Goal: Information Seeking & Learning: Learn about a topic

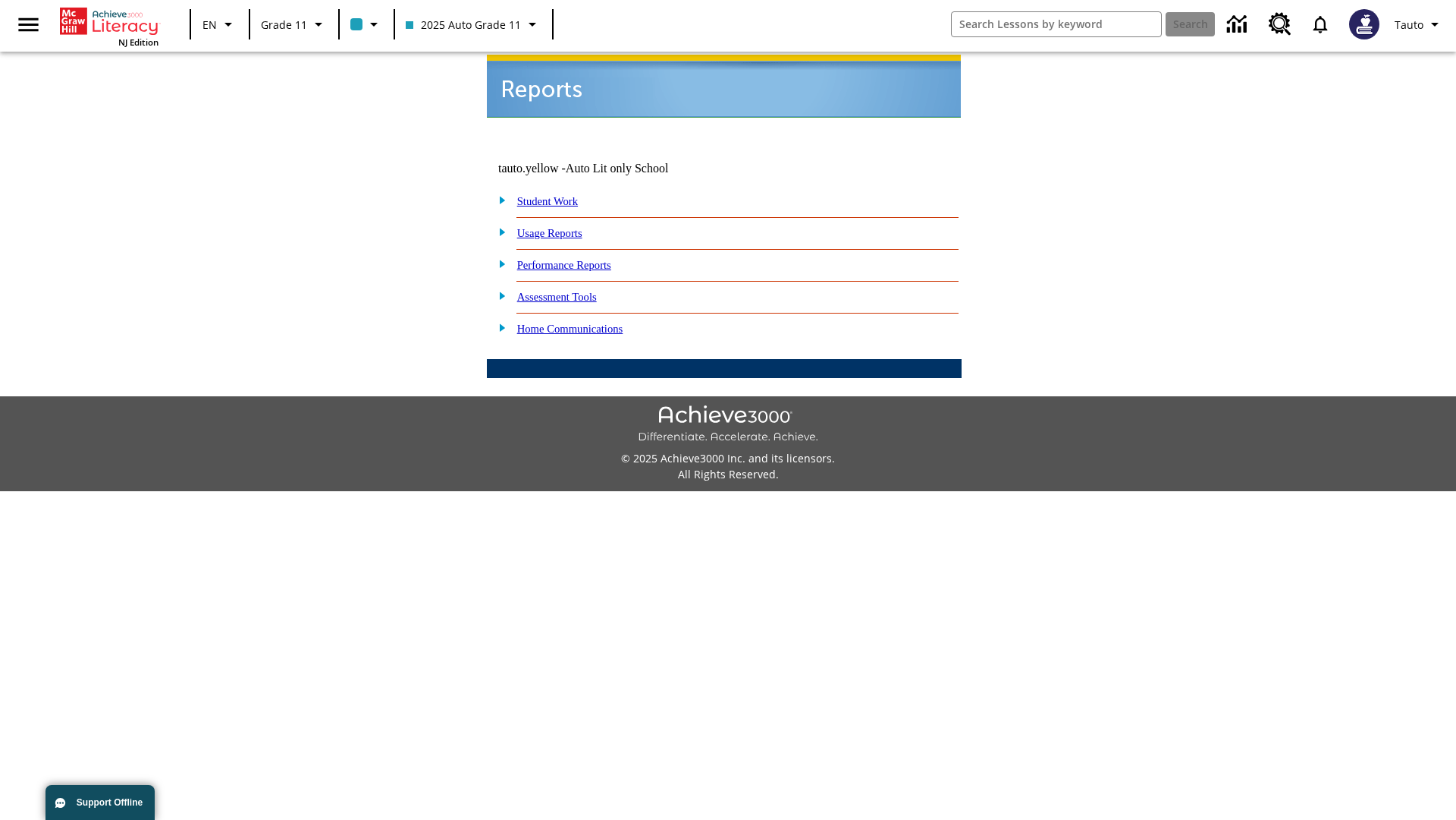
click at [561, 227] on link "Usage Reports" at bounding box center [550, 233] width 65 height 12
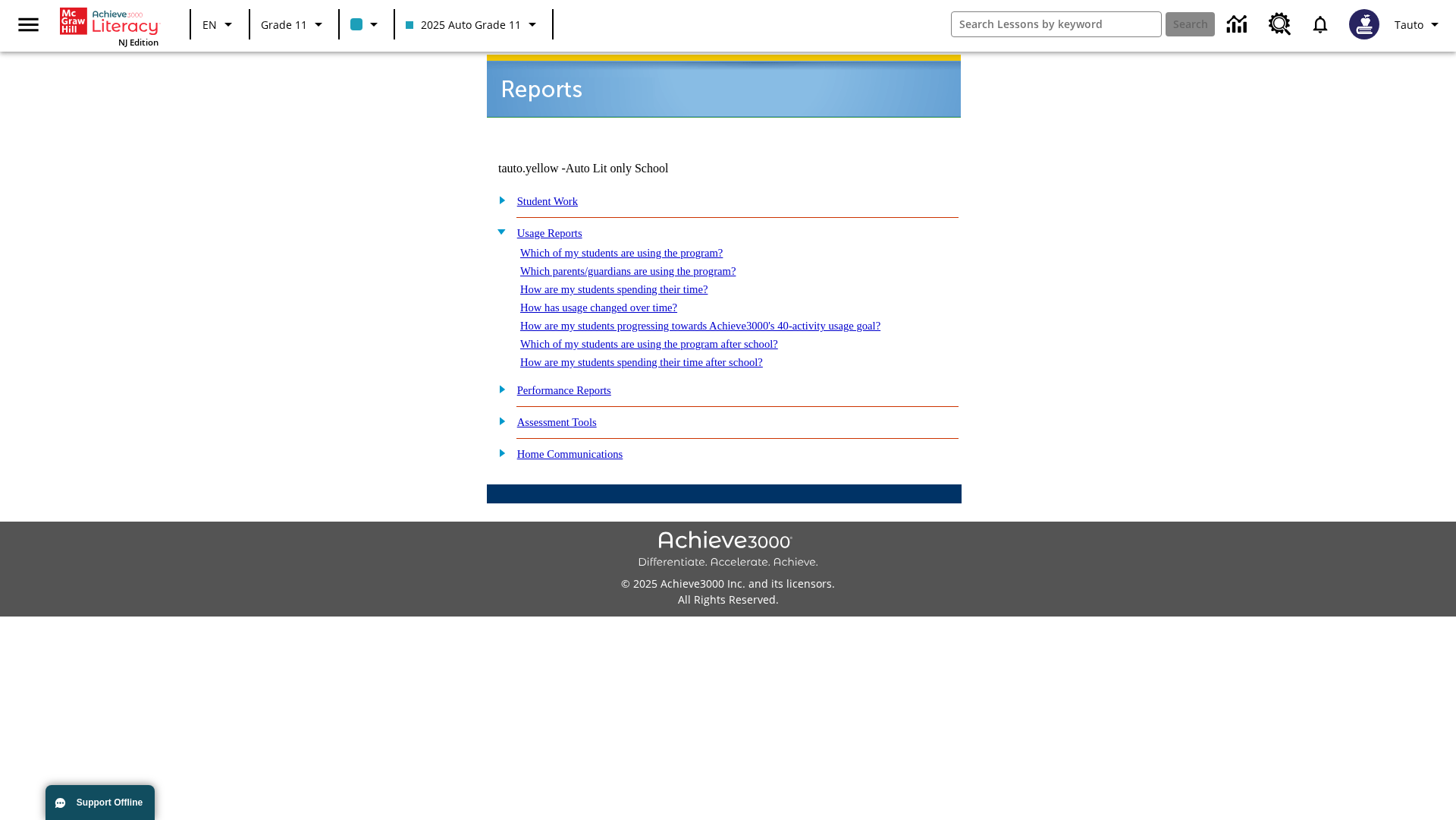
click at [637, 247] on link "Which of my students are using the program?" at bounding box center [621, 253] width 202 height 12
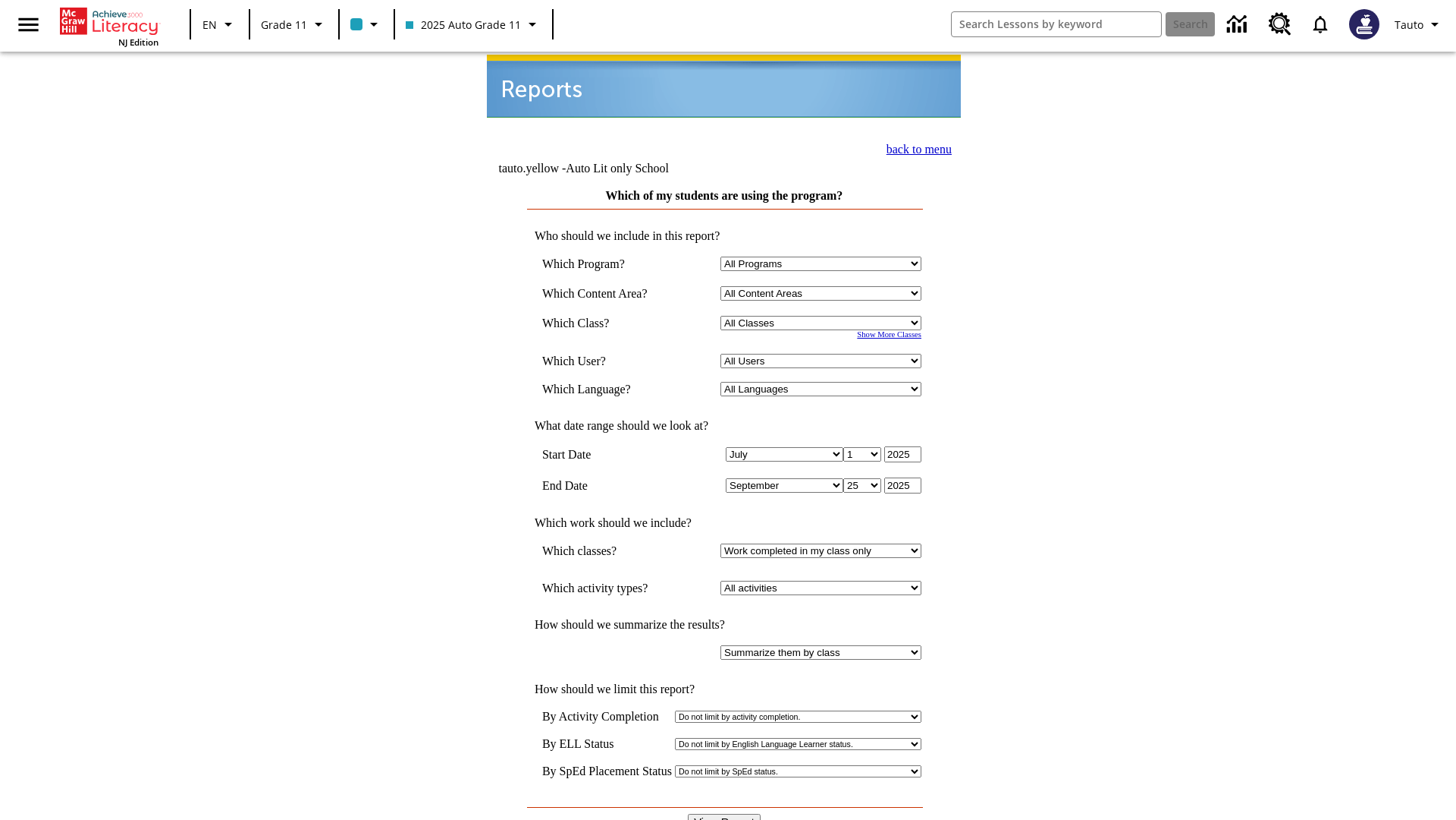
click at [824, 315] on select "Select a Class: All Classes 2025 Auto Grade 11 205 Auto Grade 11 Room 123 Empty…" at bounding box center [821, 322] width 201 height 14
select select "11133141"
select select "21437114"
click at [725, 814] on input "View Report" at bounding box center [724, 822] width 73 height 17
click at [915, 147] on link "back to menu" at bounding box center [919, 149] width 65 height 13
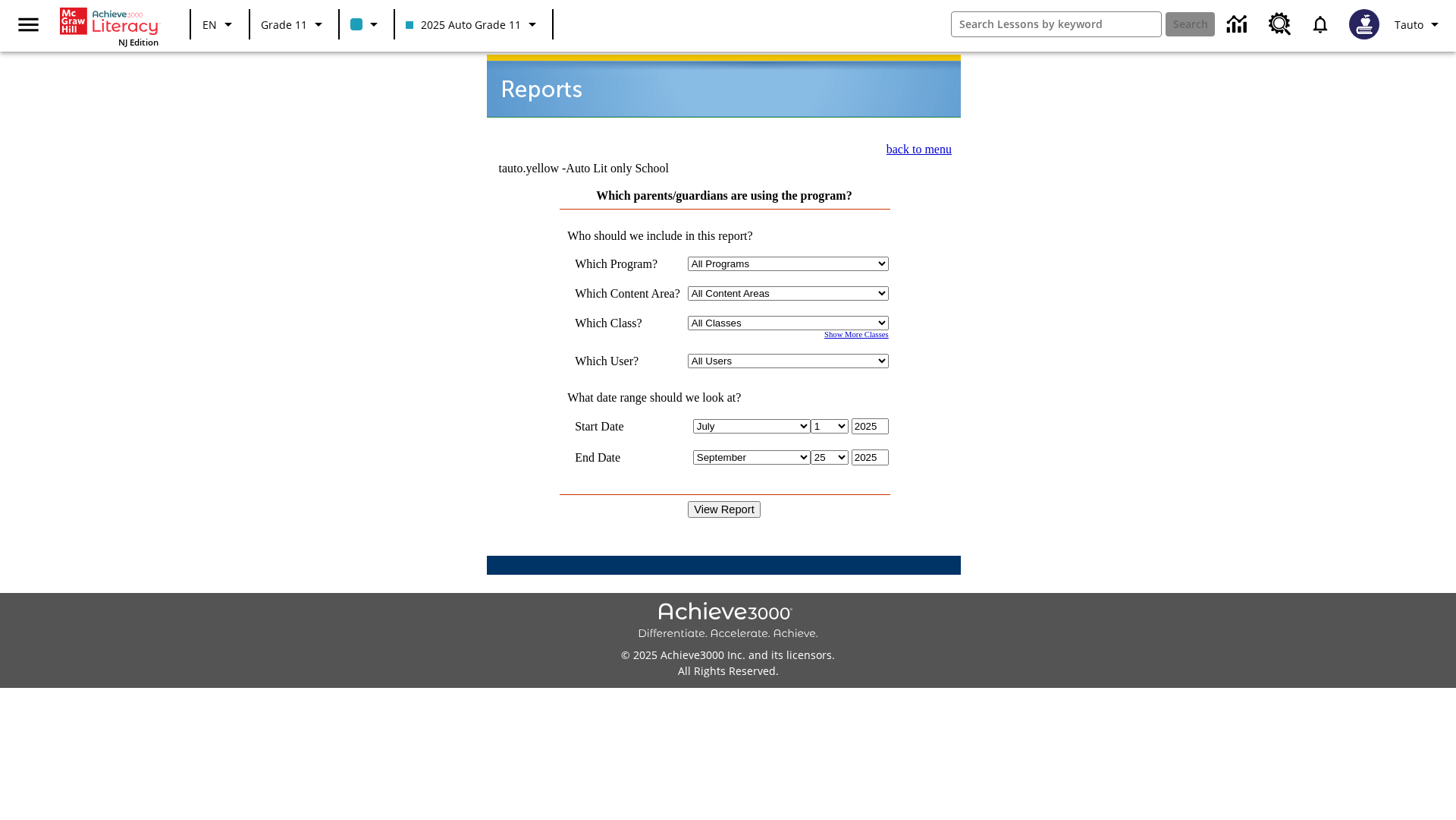
click at [792, 315] on select "Select a Class: All Classes 2025 Auto Grade 11 205 Auto Grade 11 Room 123 Empty…" at bounding box center [788, 322] width 201 height 14
select select "11133141"
click at [792, 354] on select "All Users Puma, Sautoen Puma, Sautoes Puma, Sautoss Twoclasses, Sautoen Twoclas…" at bounding box center [788, 361] width 201 height 14
select select "21437114"
click at [725, 501] on input "View Report" at bounding box center [724, 509] width 73 height 17
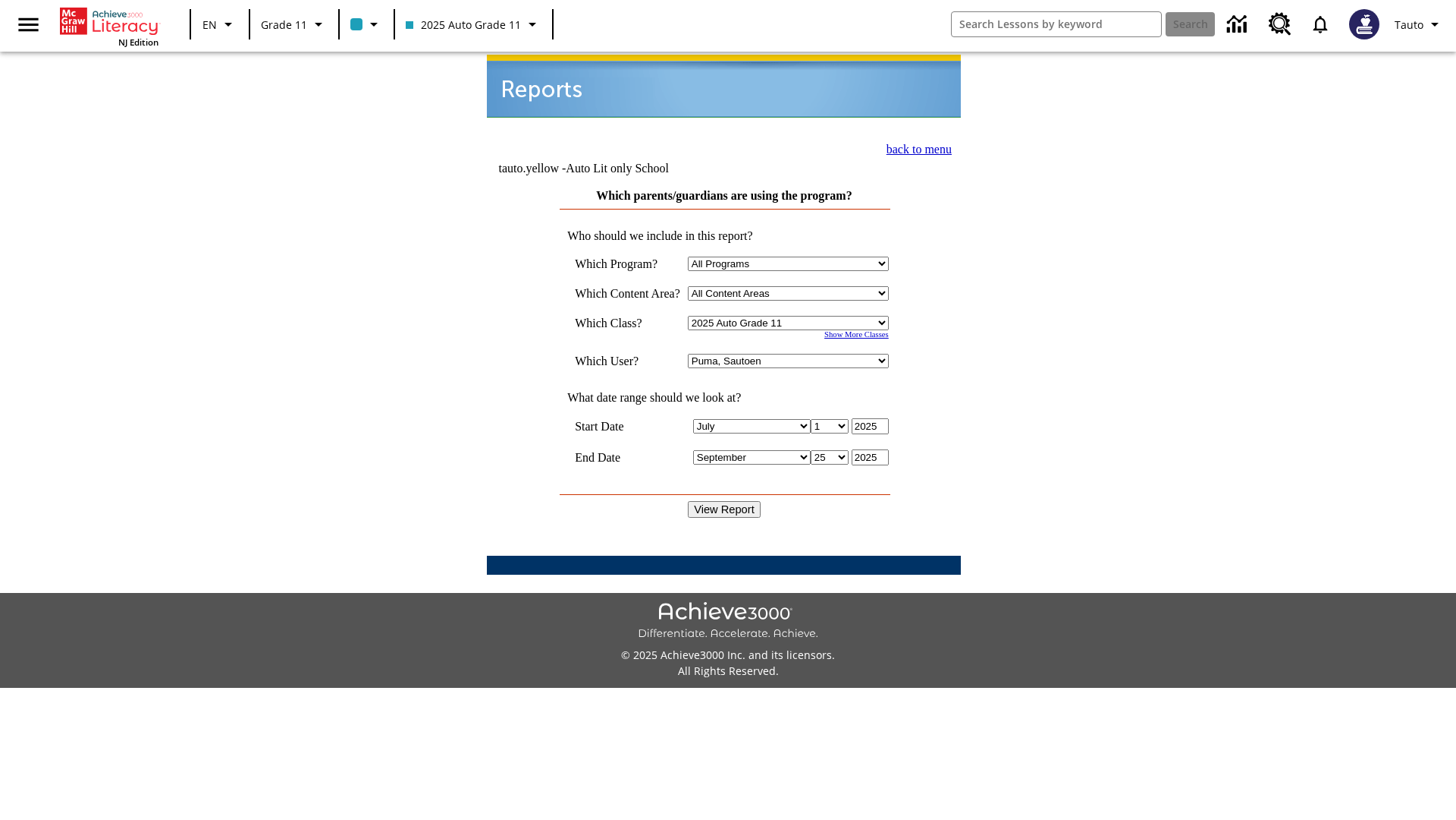
click at [915, 147] on link "back to menu" at bounding box center [919, 149] width 65 height 13
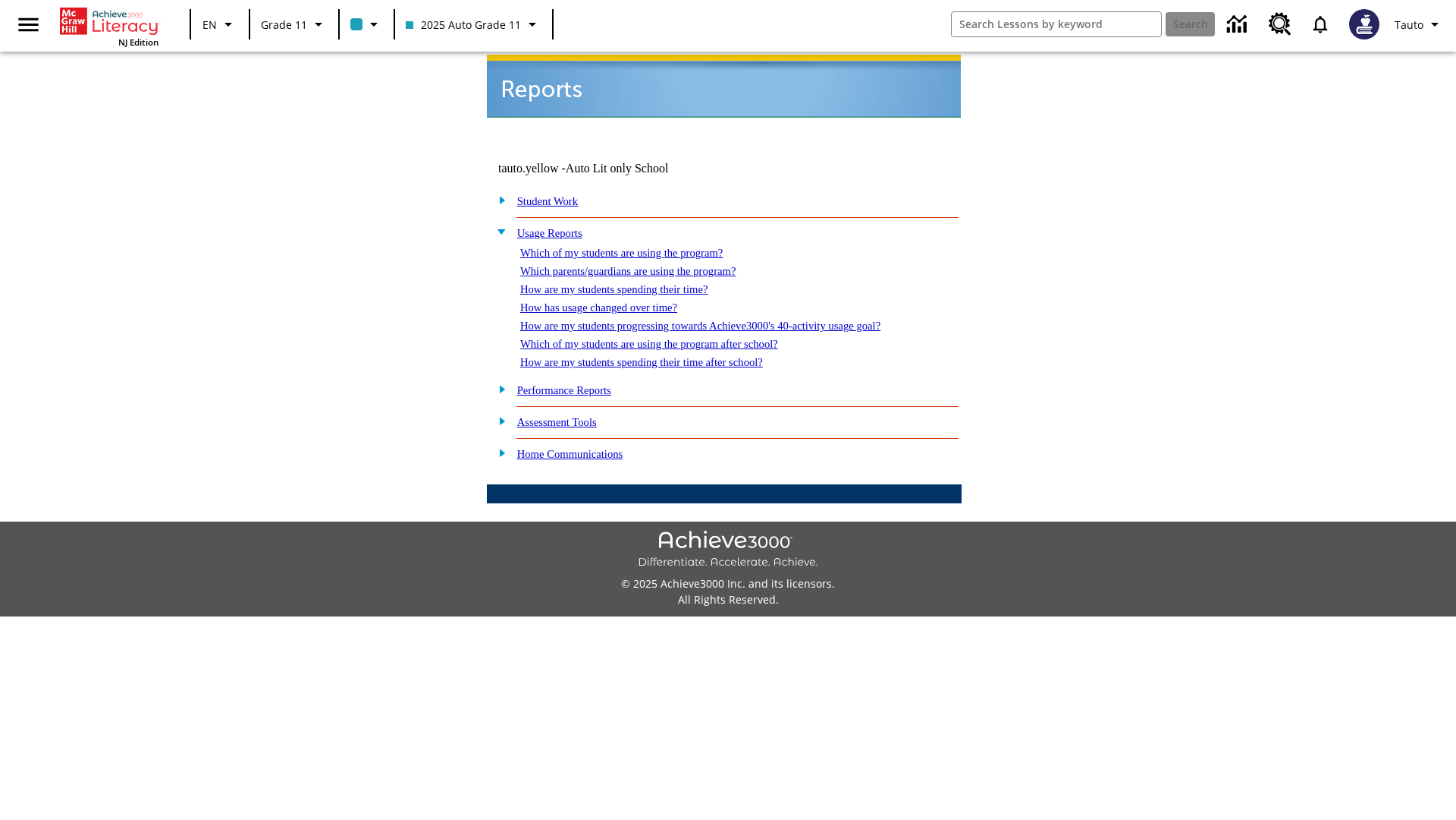
click at [629, 283] on link "How are my students spending their time?" at bounding box center [614, 289] width 188 height 12
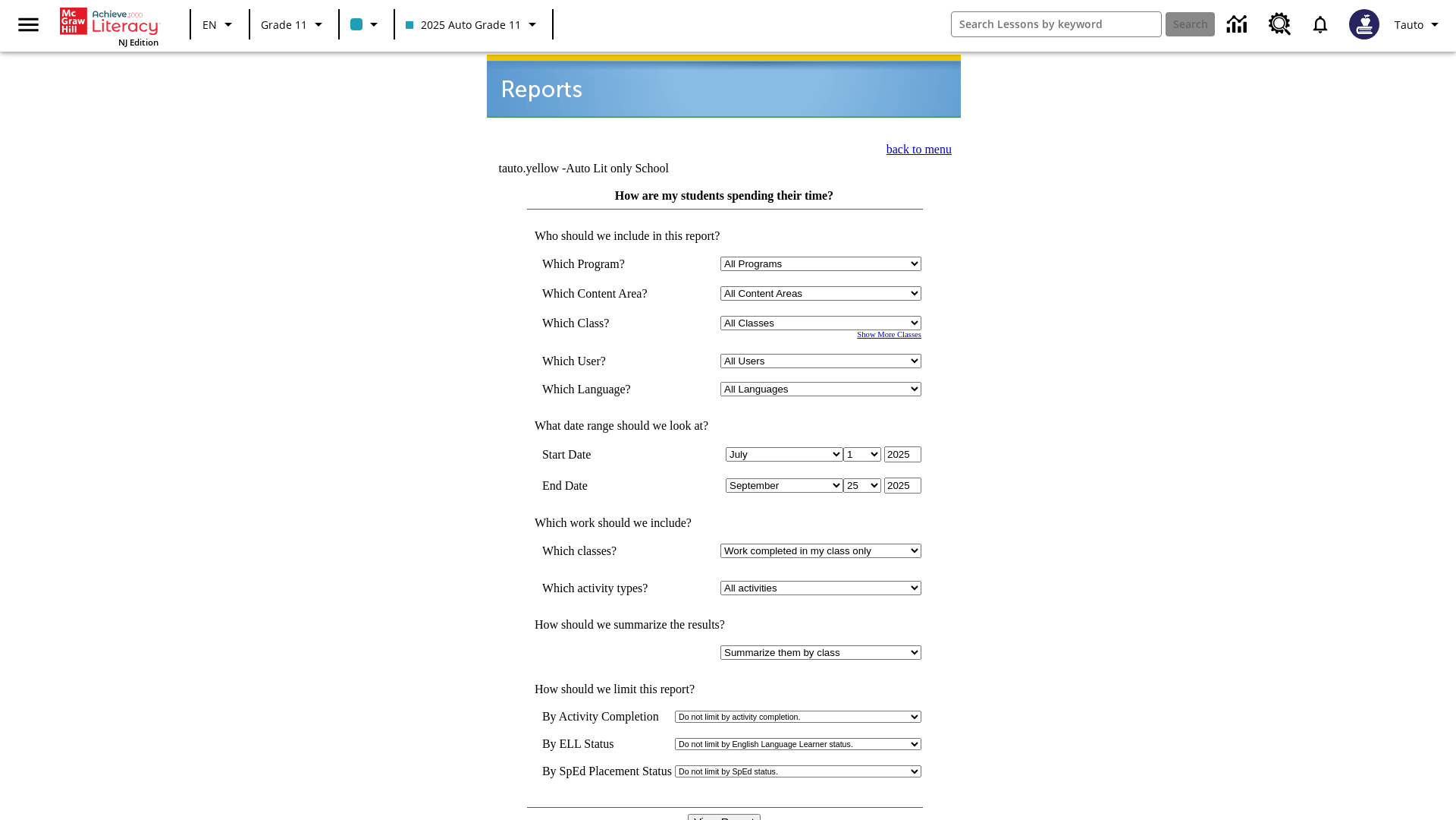
select select "11133141"
click at [824, 354] on select "All Users Puma, Sautoen Puma, Sautoes Puma, Sautoss Twoclasses, Sautoen Twoscho…" at bounding box center [821, 361] width 201 height 14
select select "21437114"
click at [725, 814] on input "View Report" at bounding box center [724, 822] width 73 height 17
click at [915, 147] on link "back to menu" at bounding box center [919, 149] width 65 height 13
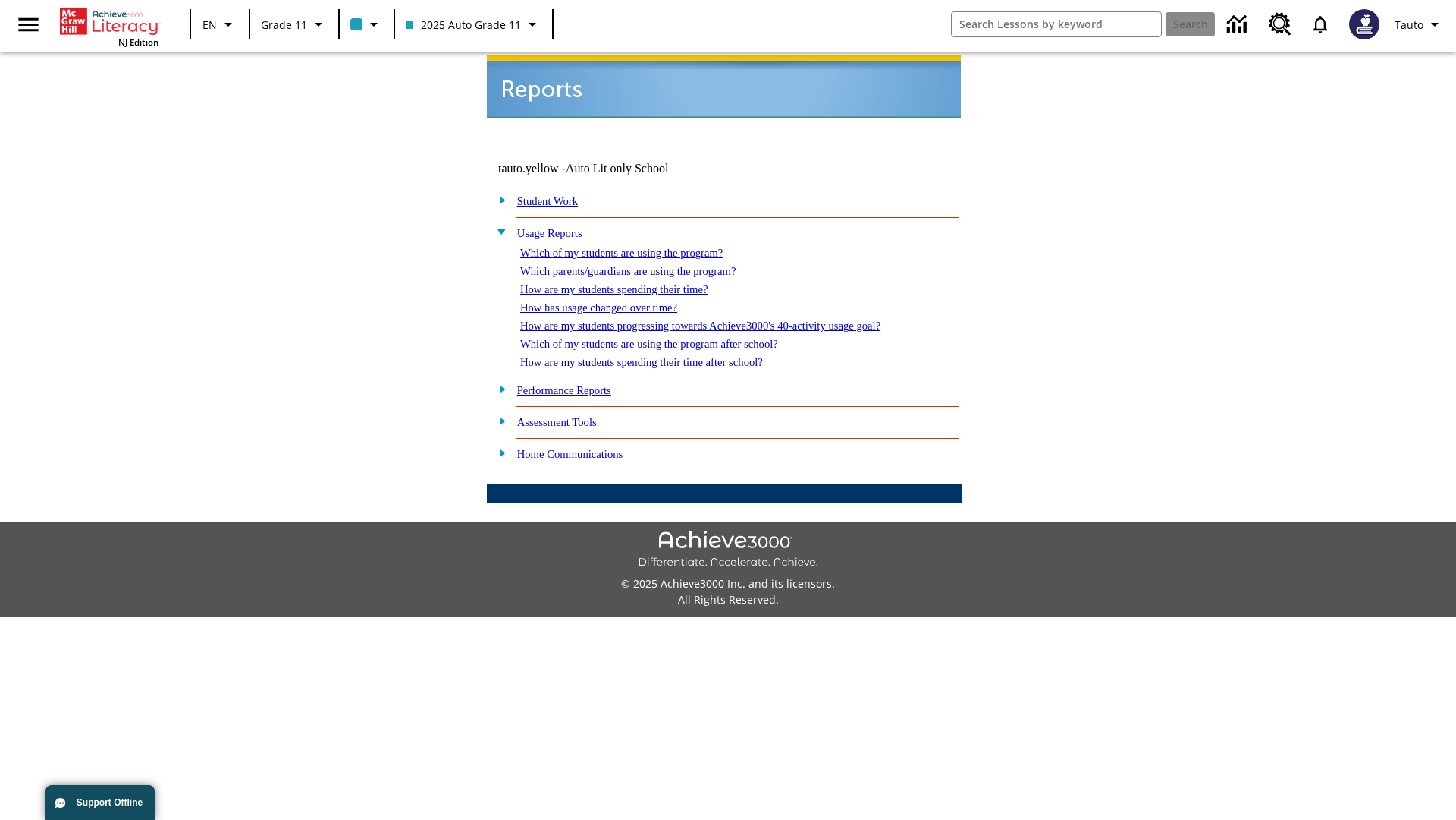
click at [611, 301] on link "How has usage changed over time?" at bounding box center [599, 307] width 157 height 12
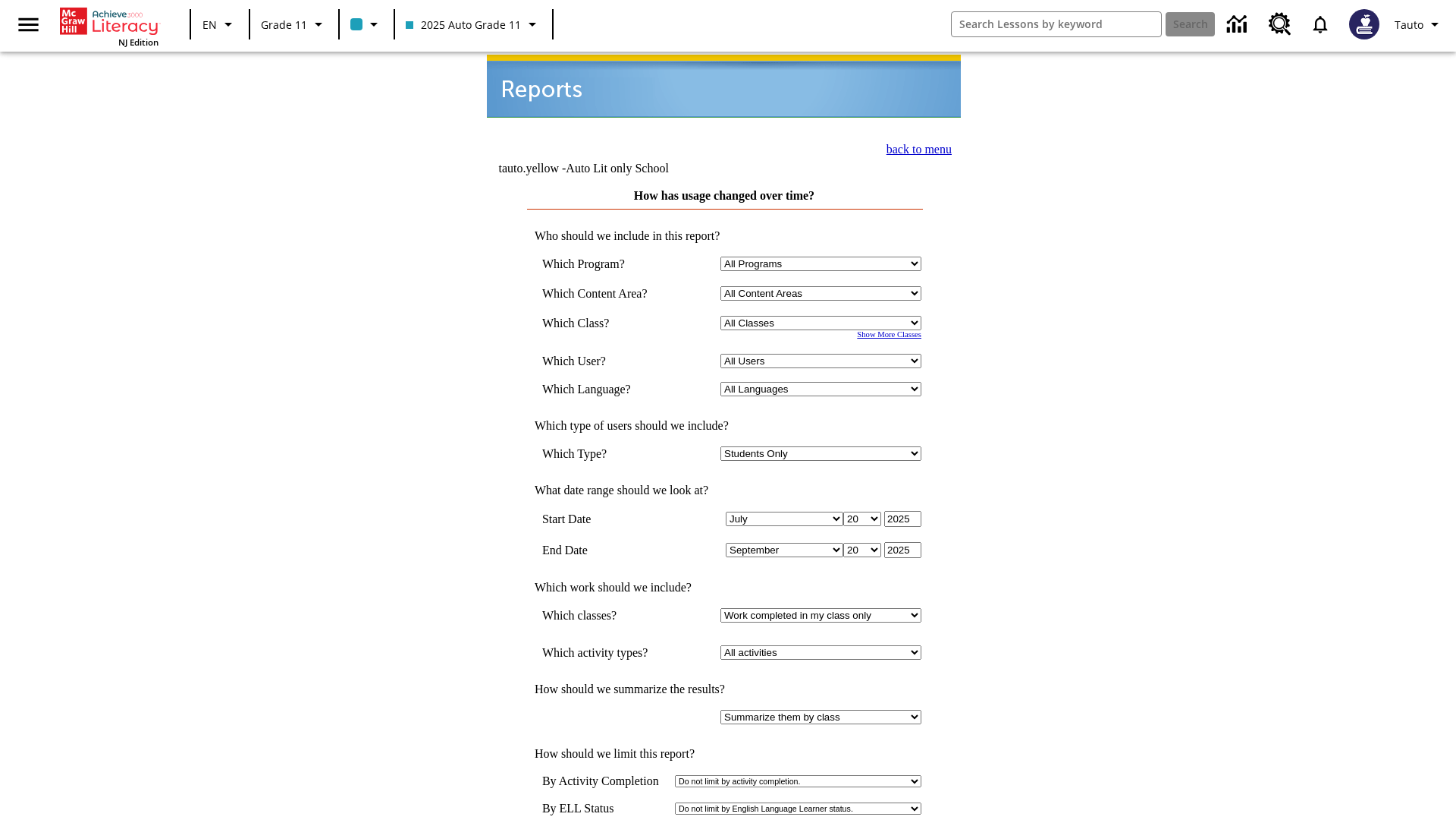
click at [824, 315] on select "Select a Class: All Classes 2025 Auto Grade 11 205 Auto Grade 11 Room 123 Empty…" at bounding box center [821, 322] width 201 height 14
select select "11133141"
click at [824, 354] on select "All Users Puma, Sautoen Puma, Sautoes Puma, Sautoss Twoclasses, Sautoen Twoscho…" at bounding box center [821, 361] width 201 height 14
select select "21437114"
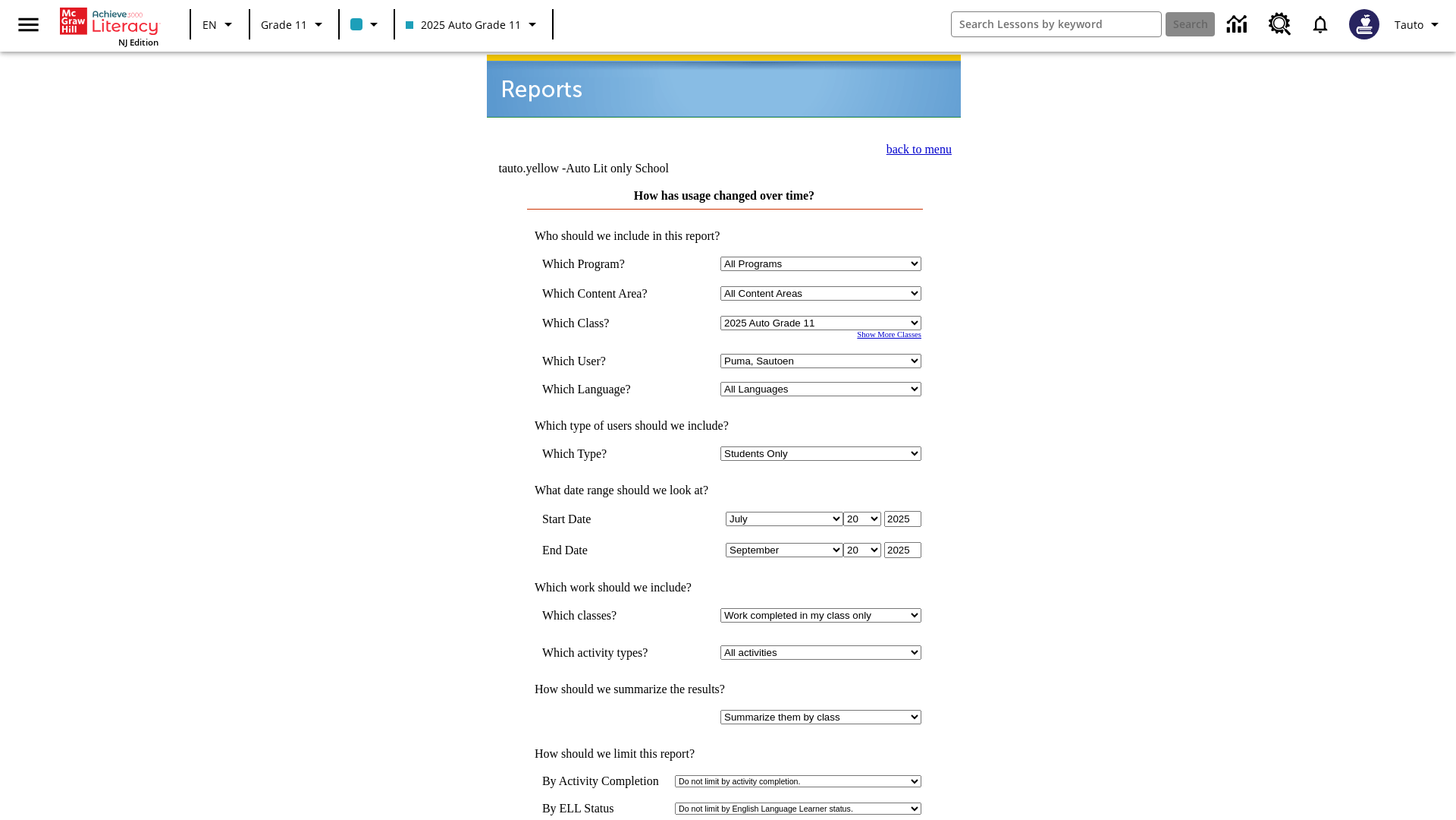
click at [915, 147] on link "back to menu" at bounding box center [919, 149] width 65 height 13
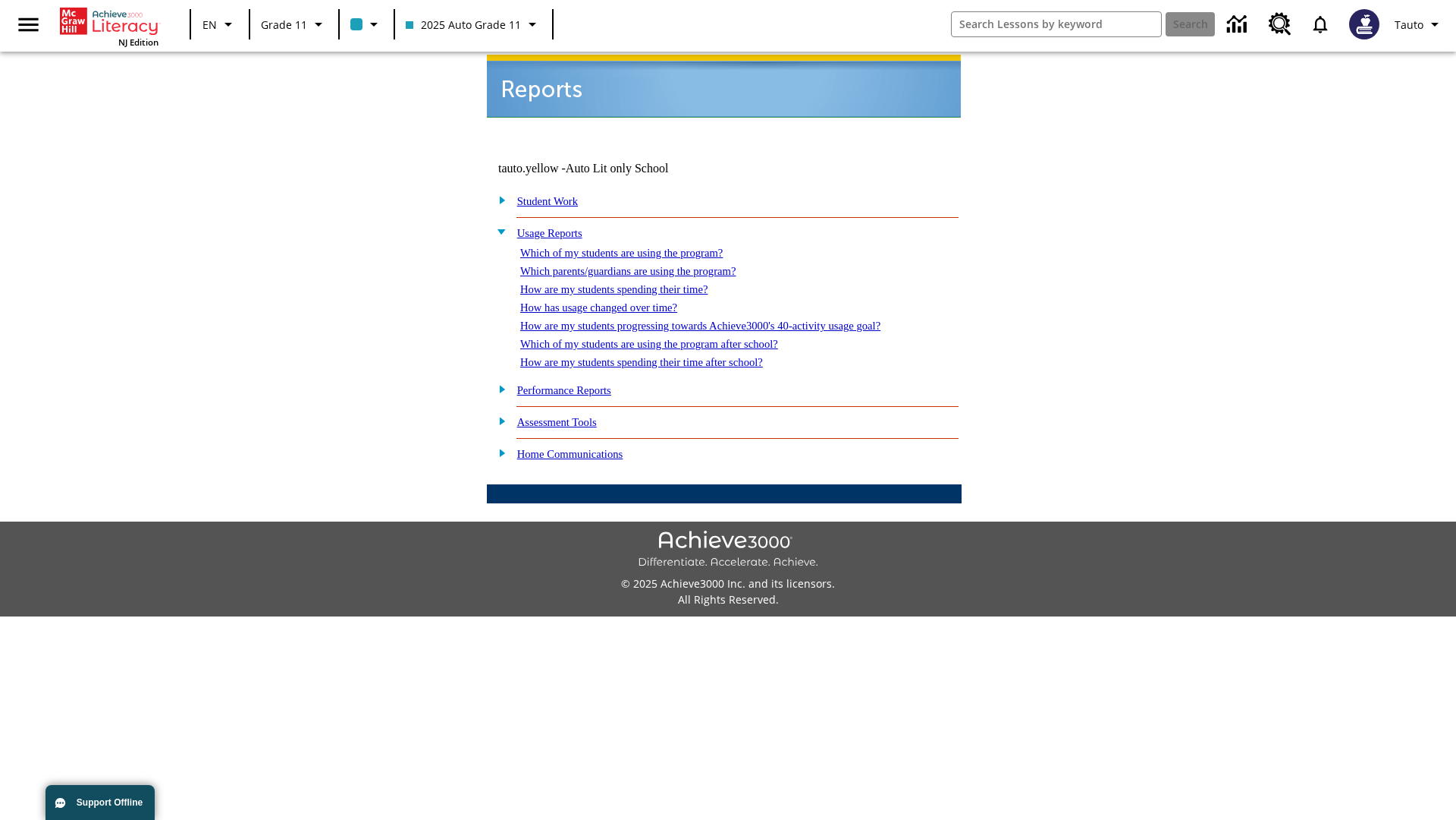
click at [726, 320] on link "How are my students progressing towards Achieve3000's 40-activity usage goal?" at bounding box center [700, 326] width 360 height 12
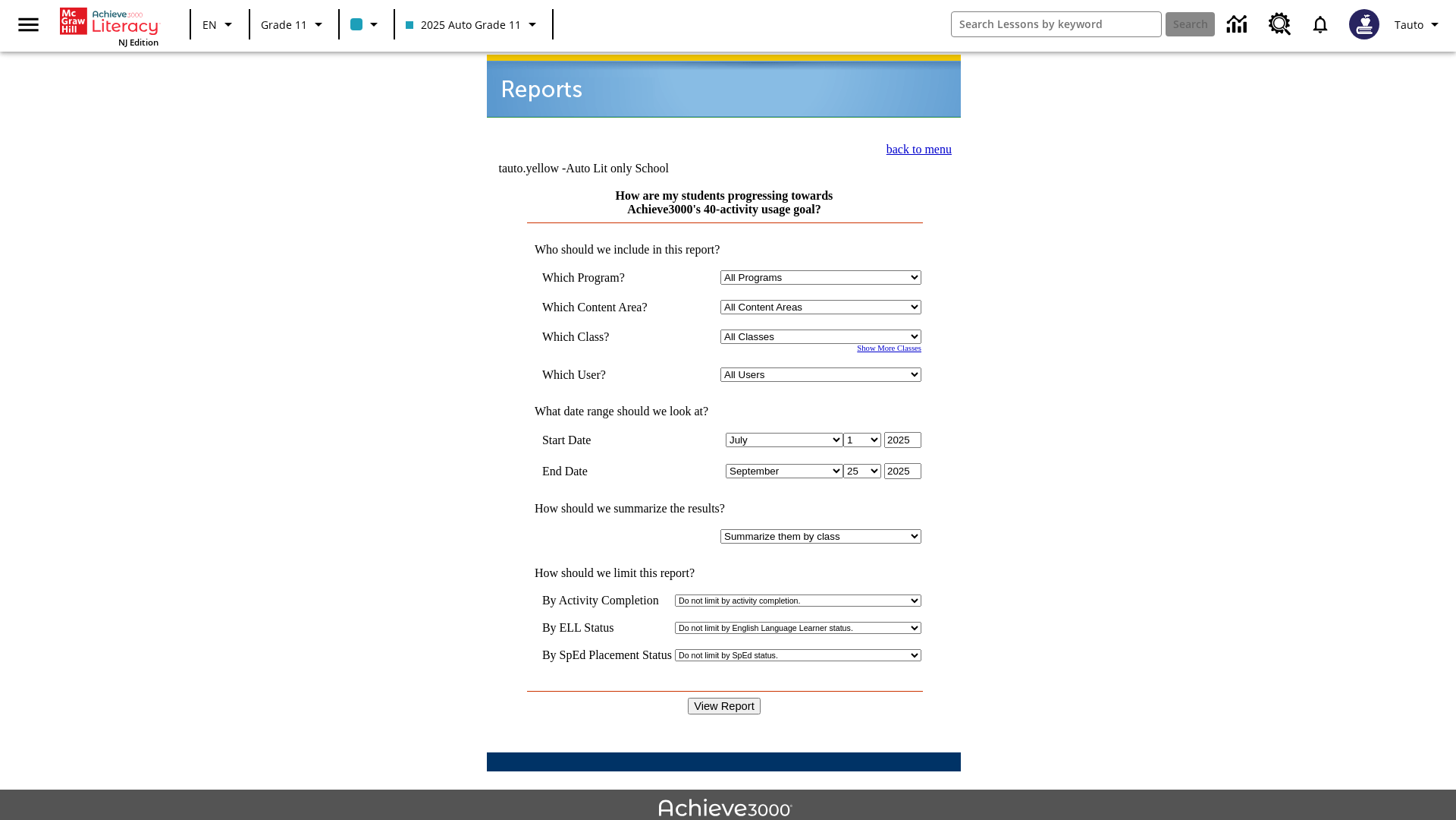
click at [824, 329] on select "Select a Class: All Classes 2025 Auto Grade 11 205 Auto Grade 11 Room 123 Empty…" at bounding box center [821, 336] width 201 height 14
select select "11133141"
click at [824, 367] on select "All Users Puma, Sautoen Puma, Sautoes Puma, Sautoss Twoclasses, Sautoen Twoscho…" at bounding box center [821, 374] width 201 height 14
select select "21437114"
click at [725, 698] on input "View Report" at bounding box center [724, 705] width 73 height 17
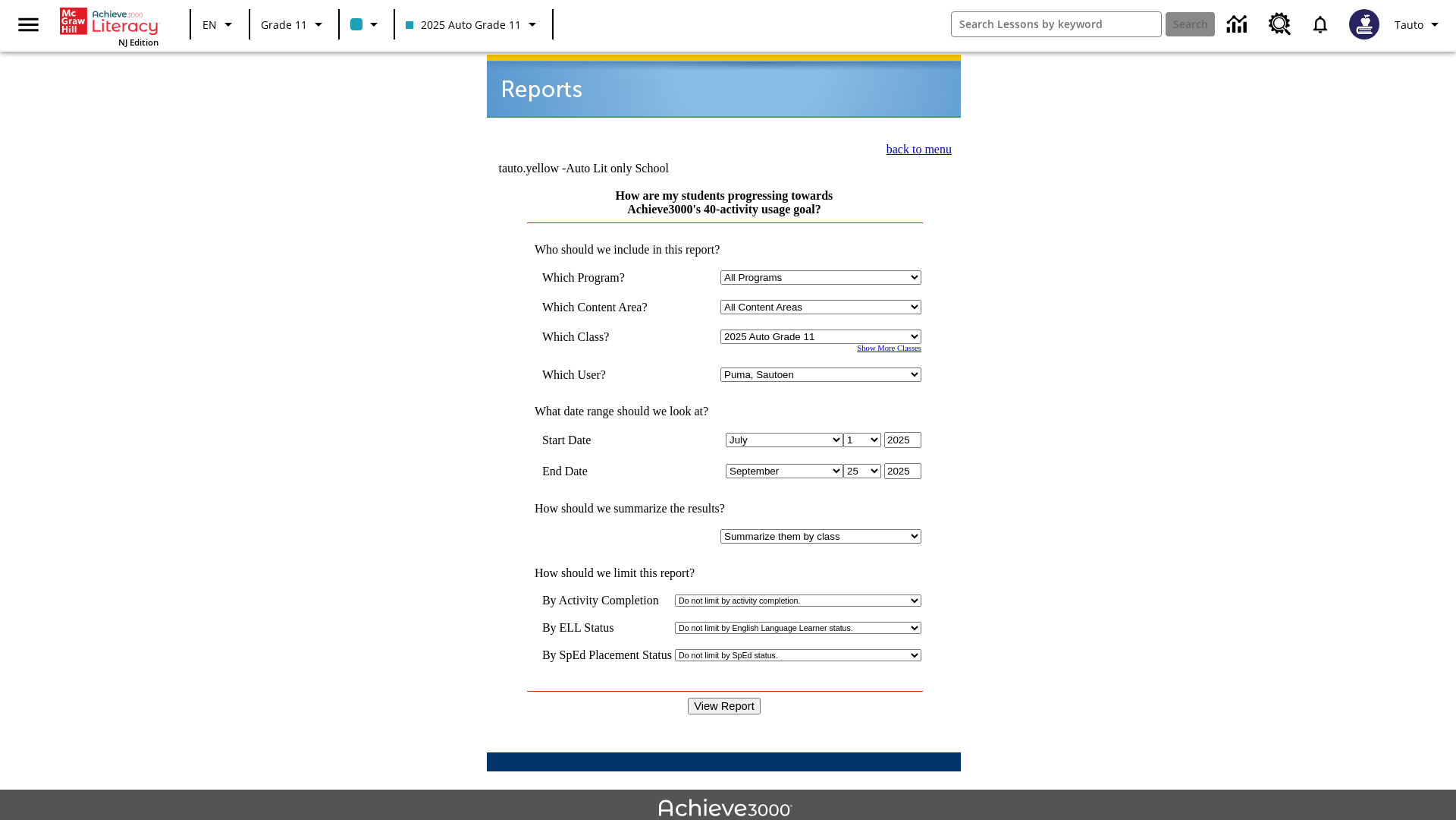
click at [915, 147] on link "back to menu" at bounding box center [919, 149] width 65 height 13
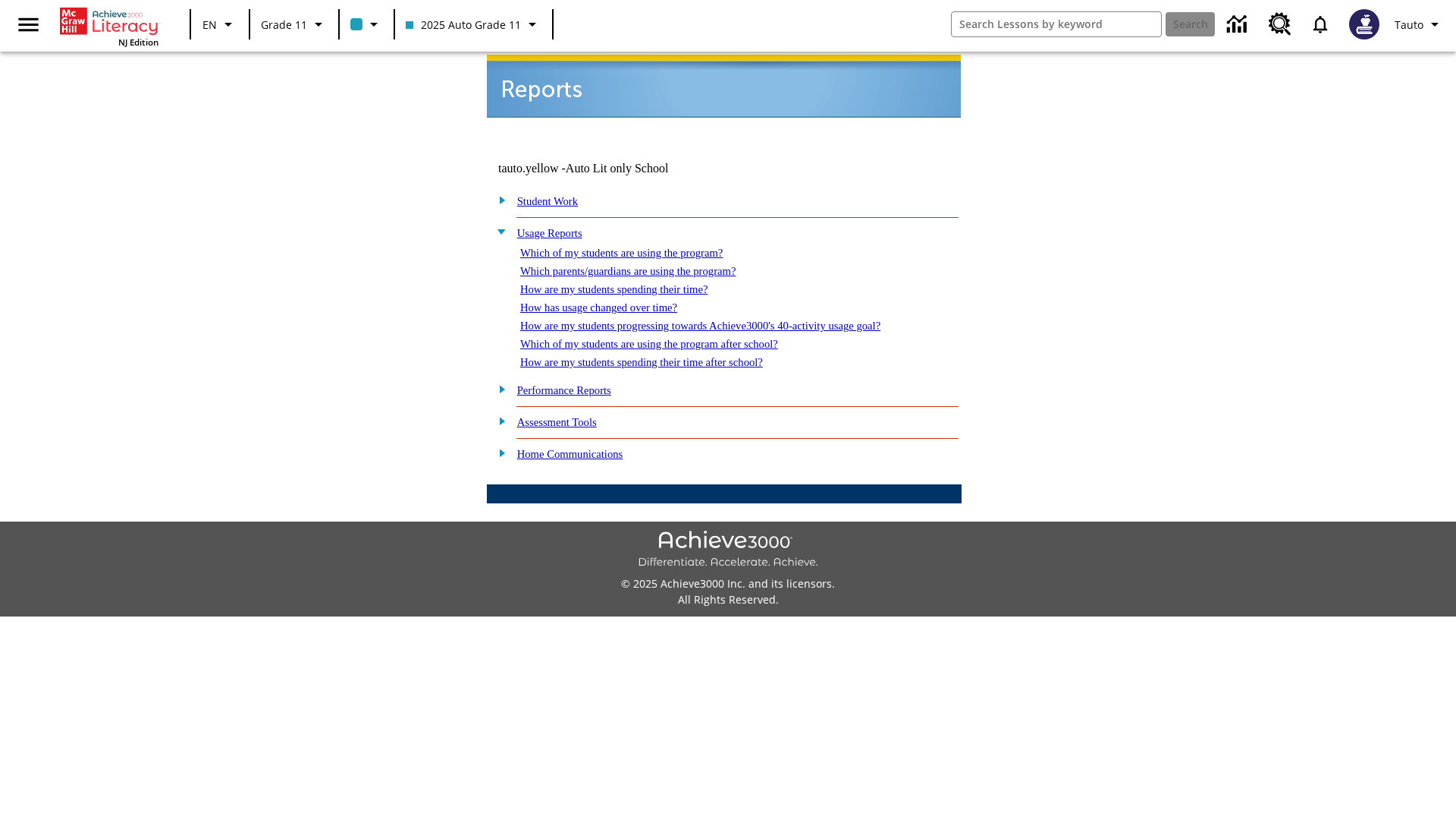
click at [668, 337] on link "Which of my students are using the program after school?" at bounding box center [649, 344] width 258 height 12
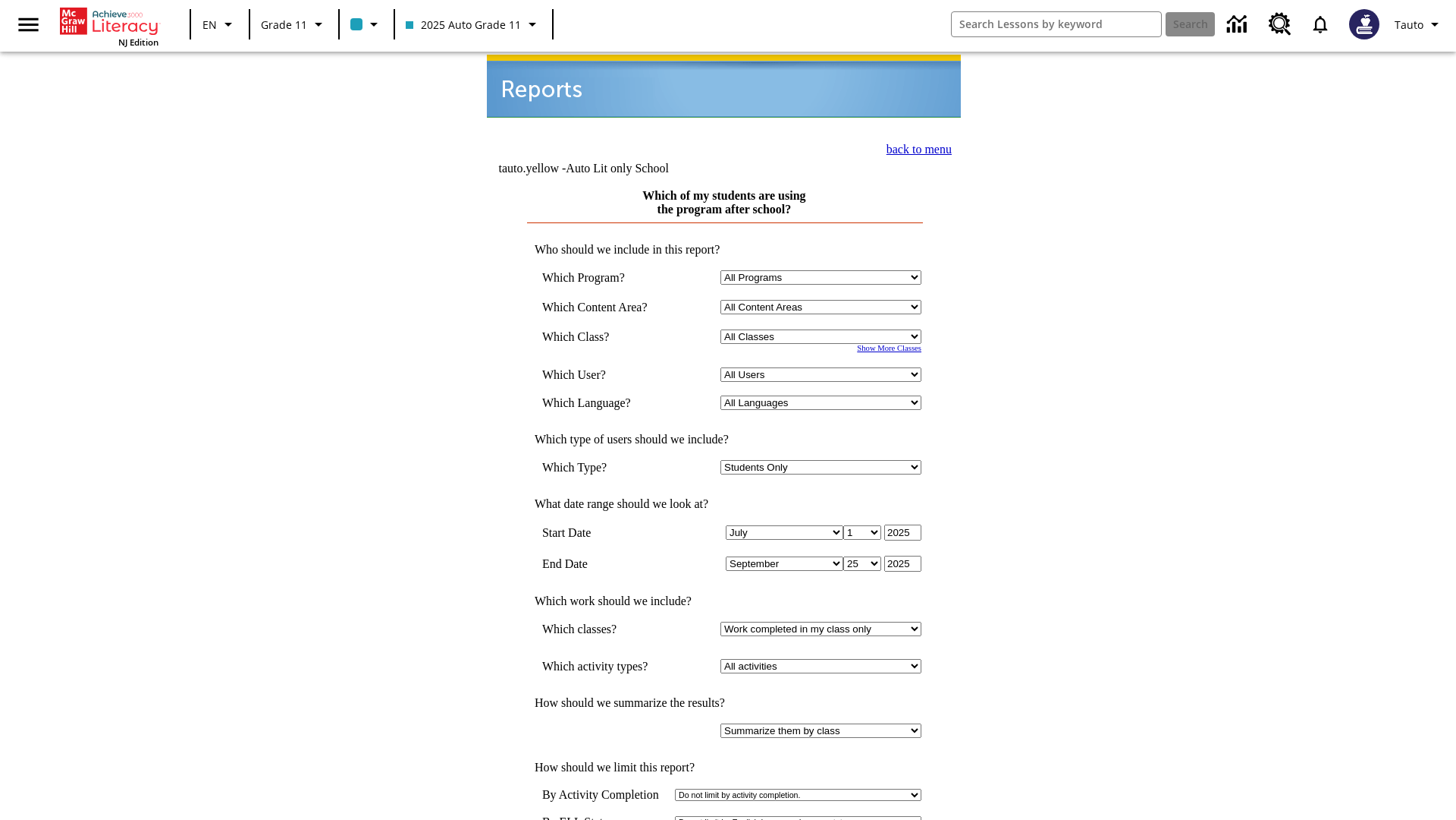
click at [824, 329] on select "Select a Class: All Classes 2025 Auto Grade 11 205 Auto Grade 11 Room 123 Empty…" at bounding box center [821, 336] width 201 height 14
select select "11133141"
select select "21437114"
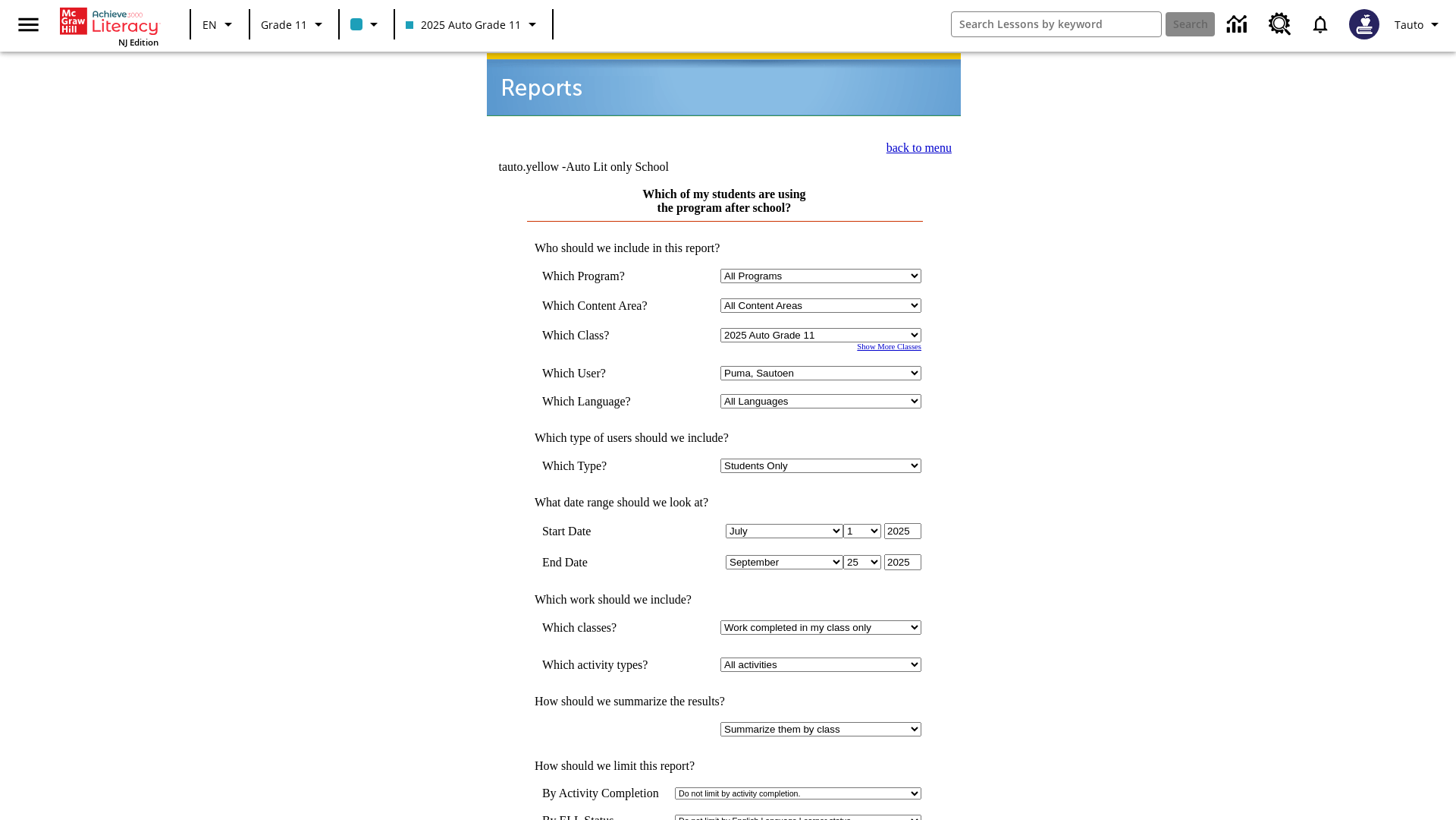
click at [915, 145] on link "back to menu" at bounding box center [919, 147] width 65 height 13
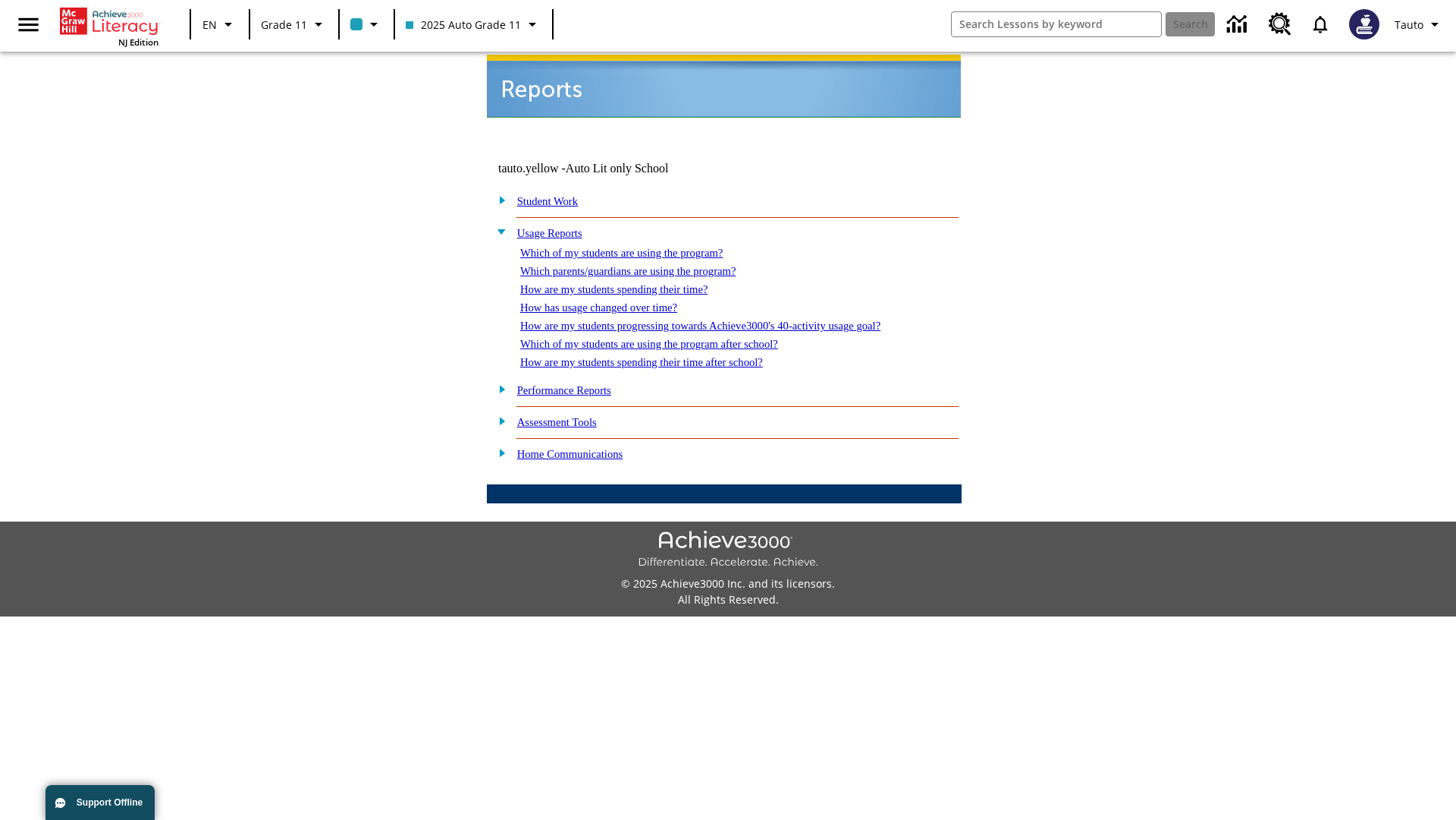
click at [660, 356] on link "How are my students spending their time after school?" at bounding box center [642, 362] width 243 height 12
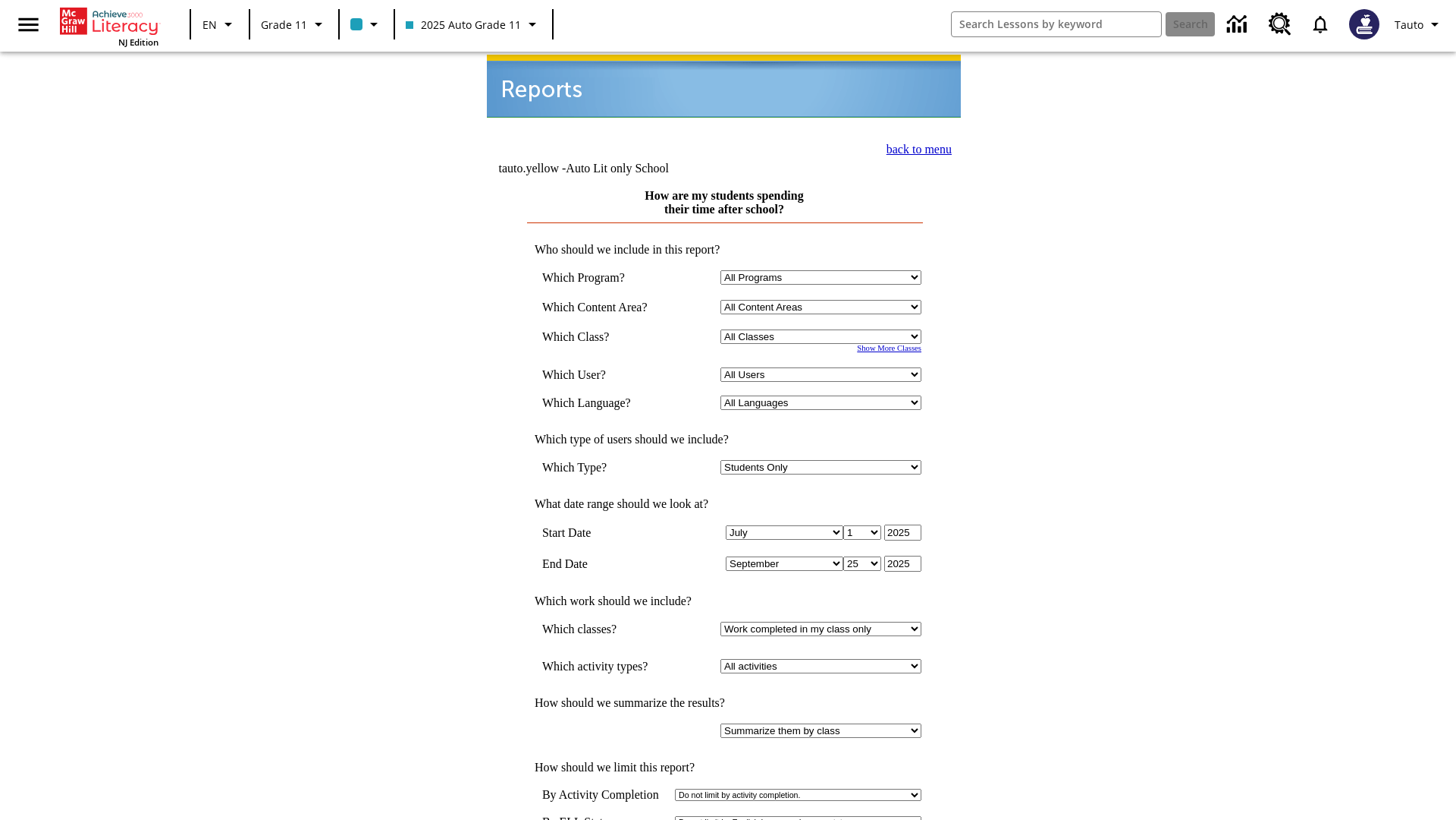
select select "11133141"
click at [824, 367] on select "All Users Puma, Sautoen Puma, Sautoes Puma, Sautoss Twoclasses, Sautoen Twoscho…" at bounding box center [821, 374] width 201 height 14
select select "21437114"
click at [915, 145] on link "back to menu" at bounding box center [919, 149] width 65 height 13
